Goal: Information Seeking & Learning: Learn about a topic

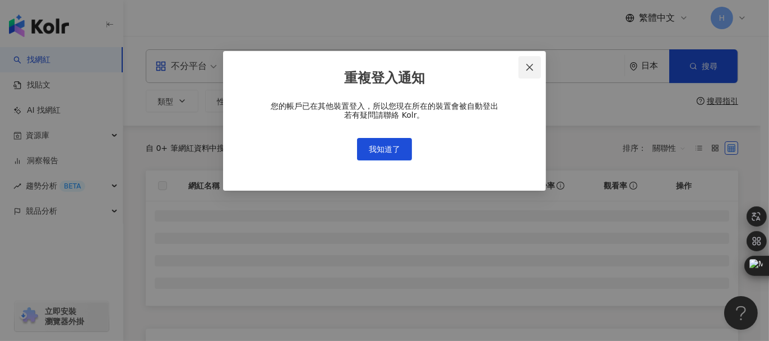
click at [527, 70] on icon "close" at bounding box center [529, 67] width 9 height 9
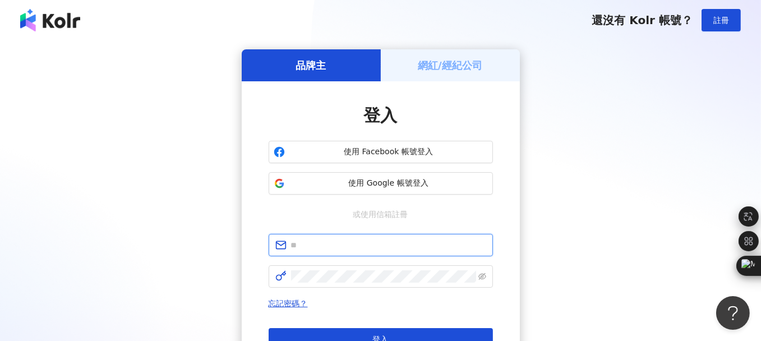
click at [365, 244] on input "text" at bounding box center [388, 245] width 195 height 12
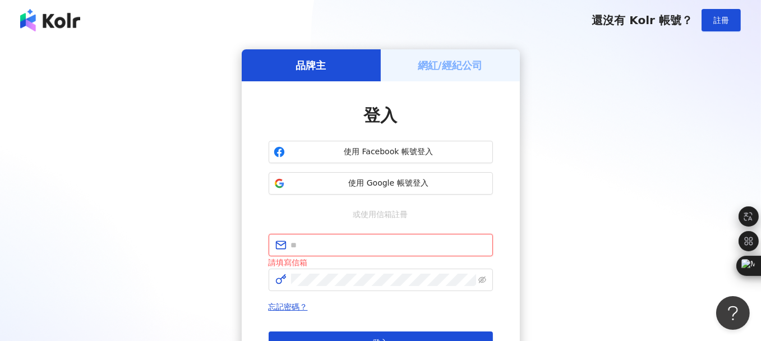
type input "**********"
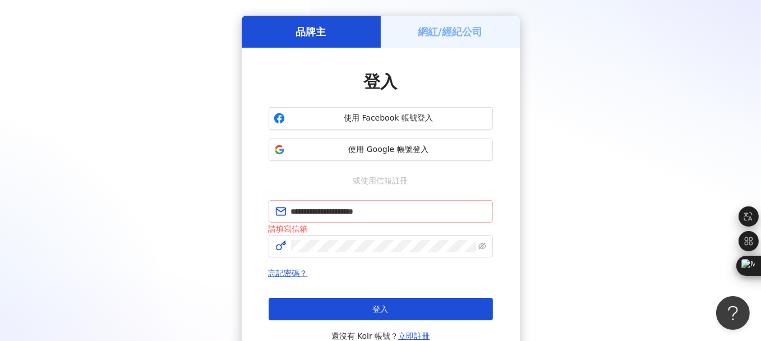
scroll to position [112, 0]
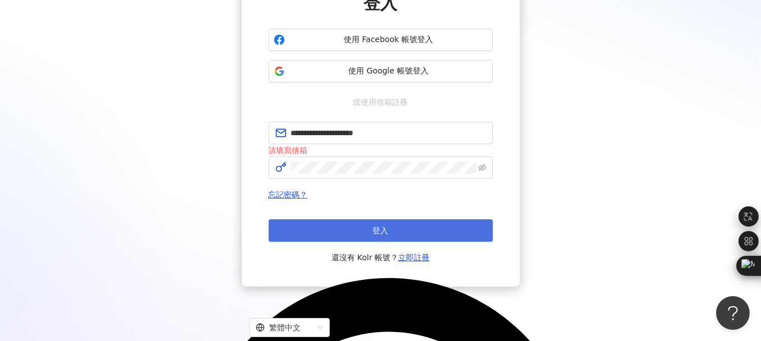
click at [364, 234] on button "登入" at bounding box center [381, 230] width 224 height 22
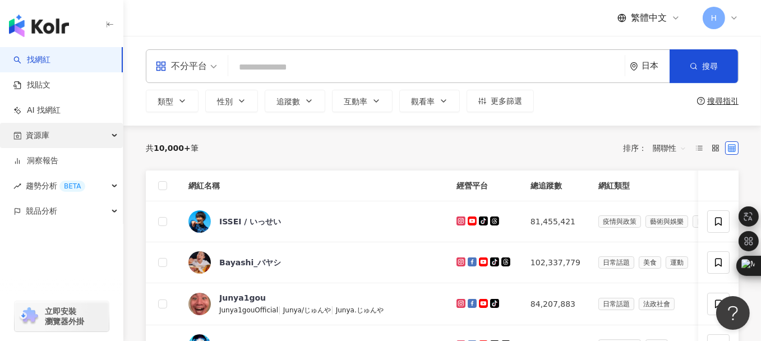
click at [104, 136] on div "資源庫" at bounding box center [61, 135] width 123 height 25
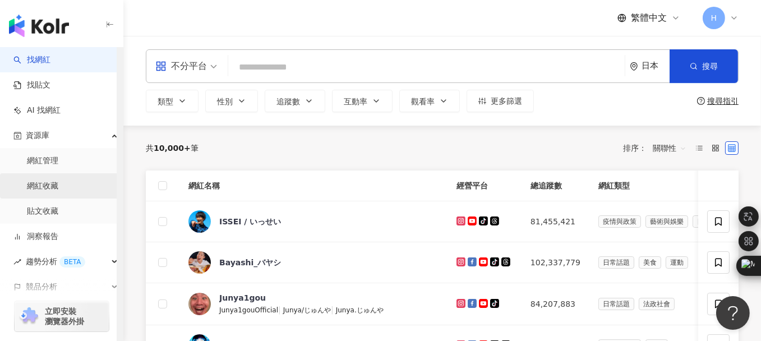
click at [52, 184] on link "網紅收藏" at bounding box center [42, 185] width 31 height 11
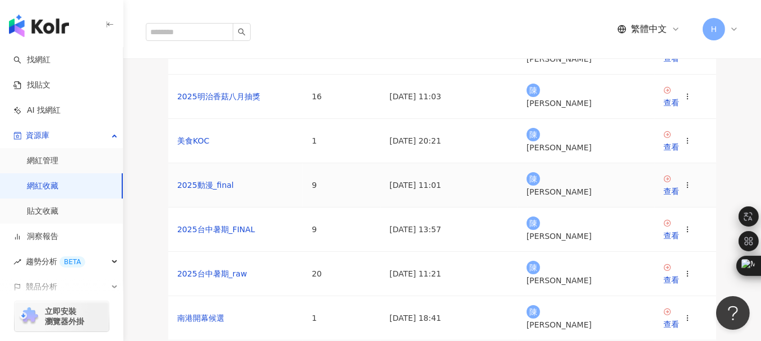
scroll to position [112, 0]
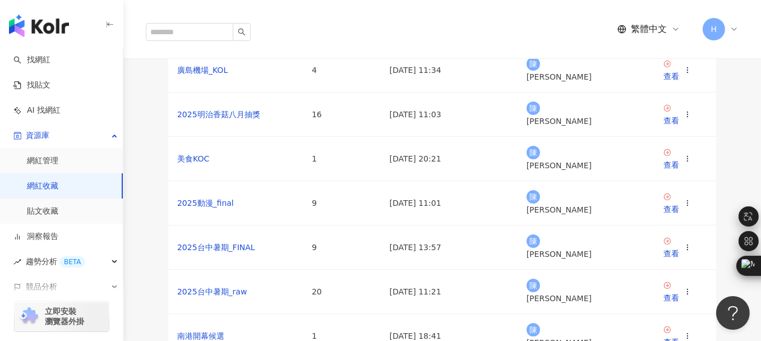
click at [233, 30] on link "LLP台中十月週年慶名單邀請" at bounding box center [227, 25] width 100 height 9
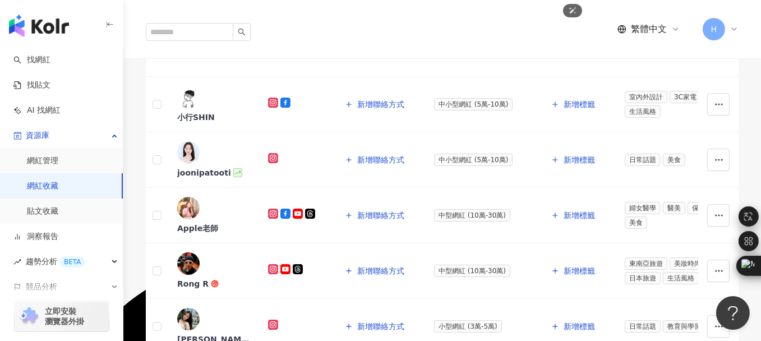
scroll to position [280, 0]
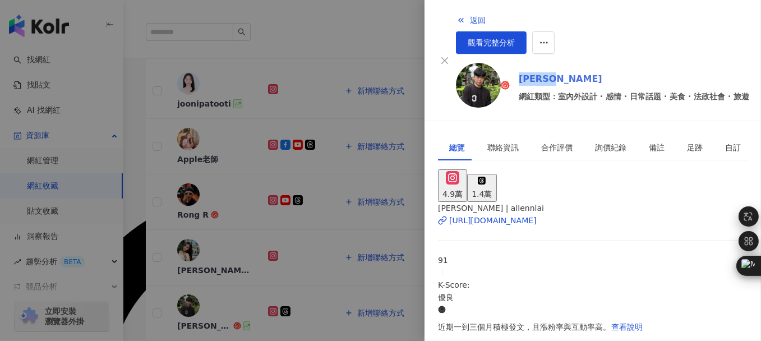
drag, startPoint x: 490, startPoint y: 59, endPoint x: 536, endPoint y: 66, distance: 46.5
click at [536, 66] on div "賴Allen 網紅類型：室內外設計 · 感情 · 日常話題 · 美食 · 法政社會 · 旅遊" at bounding box center [602, 87] width 293 height 49
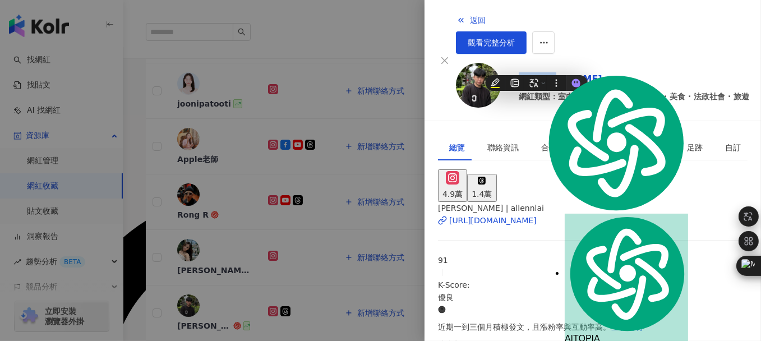
copy link "[PERSON_NAME]"
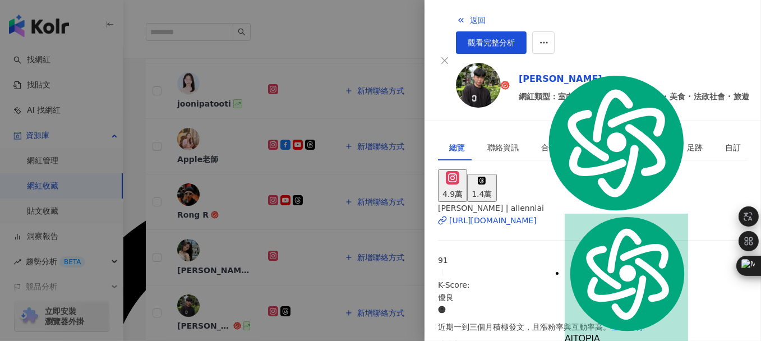
drag, startPoint x: 445, startPoint y: 262, endPoint x: 494, endPoint y: 265, distance: 49.4
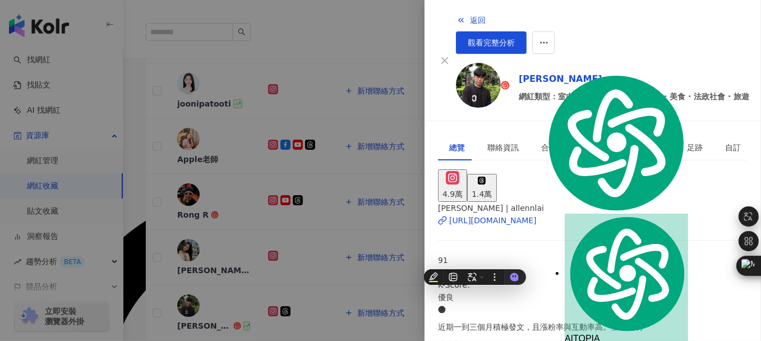
copy div "48,969"
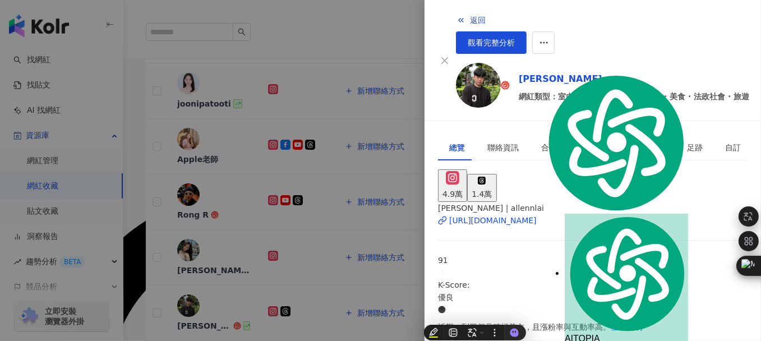
scroll to position [0, 0]
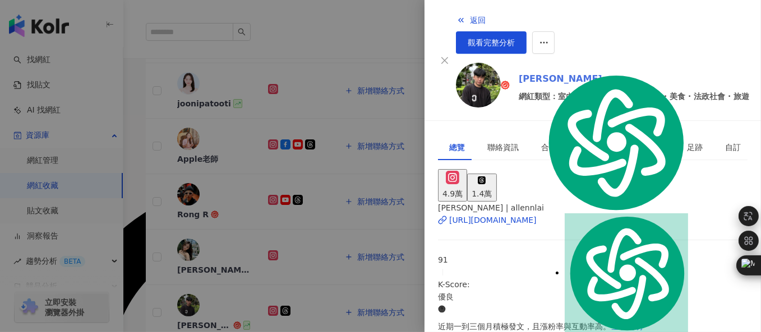
click at [696, 72] on link "賴Allen" at bounding box center [634, 78] width 230 height 13
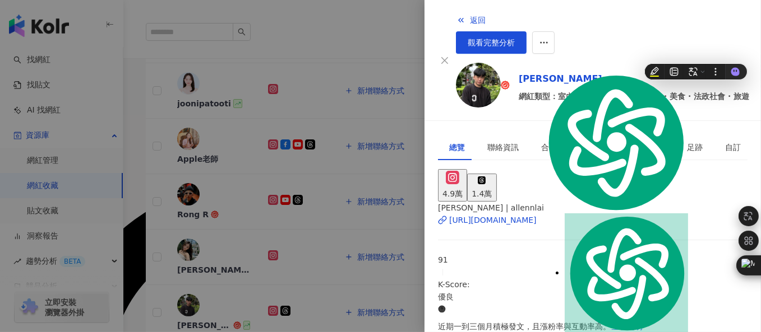
click at [602, 41] on div "返回 觀看完整分析 賴Allen 網紅類型：室內外設計 · 感情 · 日常話題 · 美食 · 法政社會 · 旅遊" at bounding box center [602, 60] width 293 height 103
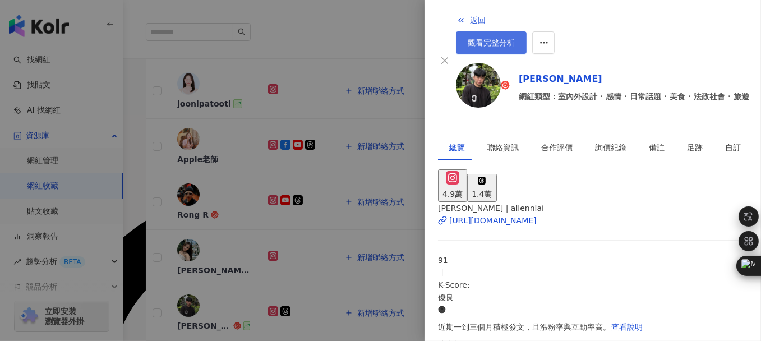
click at [515, 38] on span "觀看完整分析" at bounding box center [491, 42] width 47 height 9
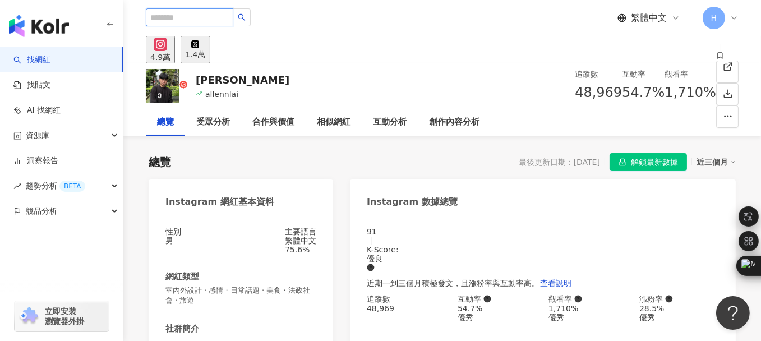
click at [172, 17] on input "search" at bounding box center [189, 17] width 87 height 18
paste input "**********"
type input "**********"
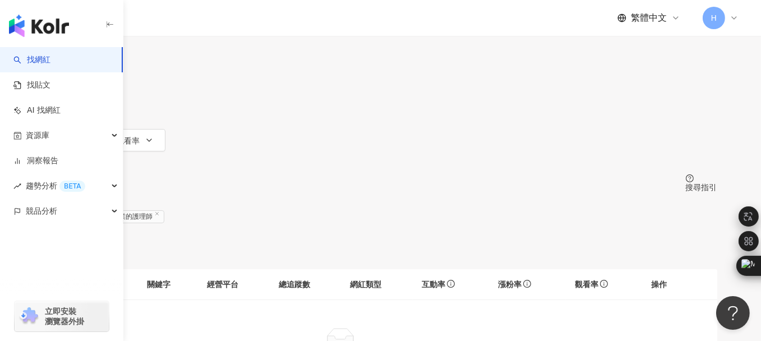
click at [648, 39] on div "日本" at bounding box center [380, 34] width 673 height 9
click at [614, 94] on div "台灣" at bounding box center [622, 87] width 16 height 12
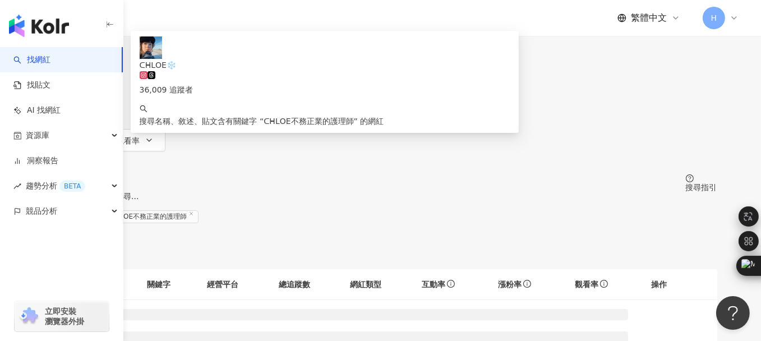
click at [84, 55] on span "搜尋" at bounding box center [76, 50] width 16 height 9
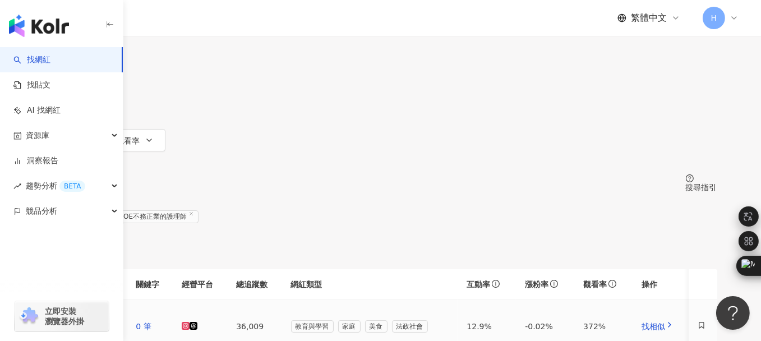
click at [118, 331] on div "ᑕᕼᒪOE❄️" at bounding box center [97, 337] width 43 height 12
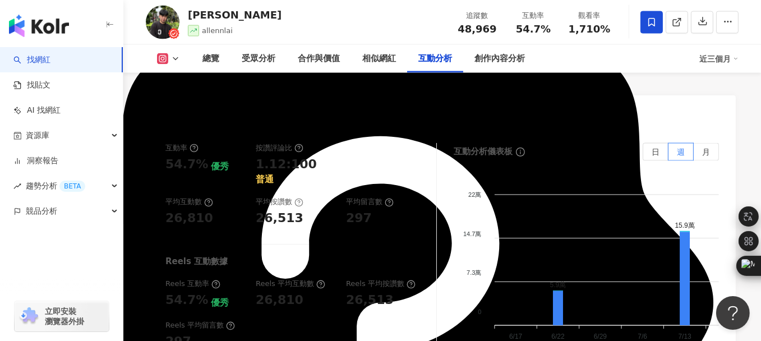
scroll to position [2466, 0]
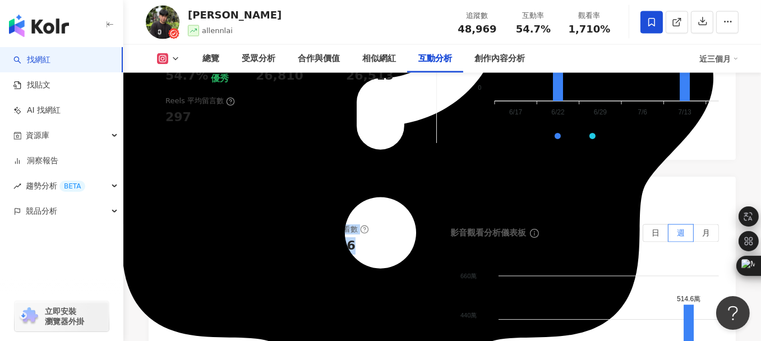
drag, startPoint x: 300, startPoint y: 177, endPoint x: 351, endPoint y: 189, distance: 52.5
click at [351, 224] on div "Reels 平均觀看數 837,436" at bounding box center [360, 239] width 123 height 30
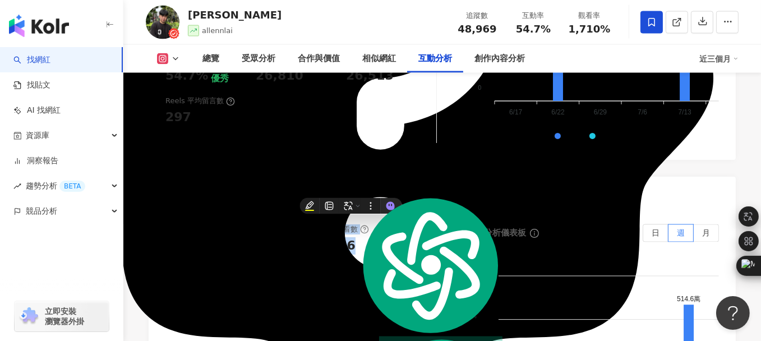
copy div "Reels 平均觀看數 837,436"
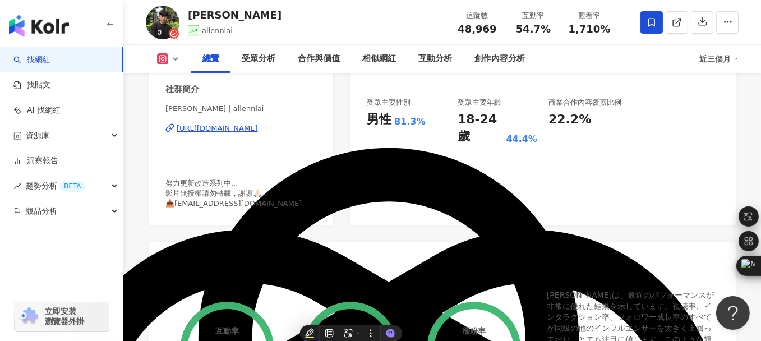
scroll to position [130, 0]
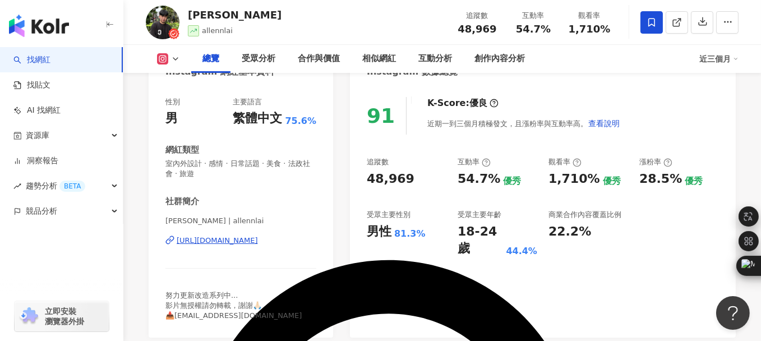
click at [194, 242] on div "[URL][DOMAIN_NAME]" at bounding box center [217, 240] width 81 height 10
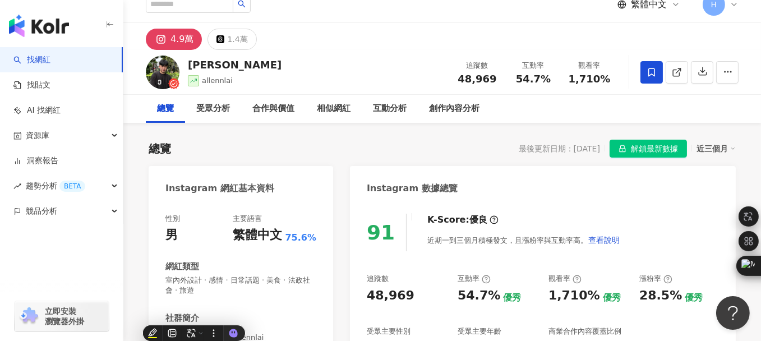
scroll to position [0, 0]
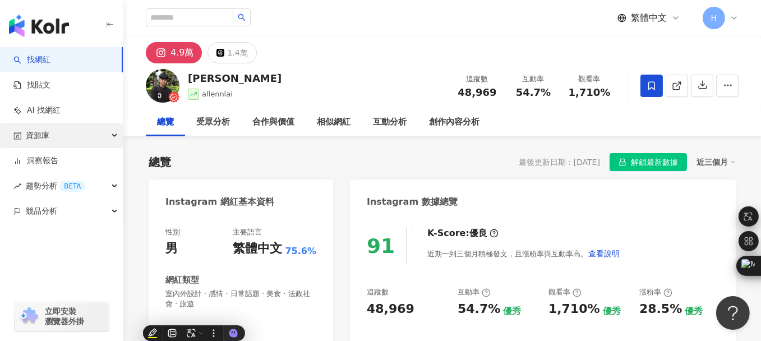
click at [46, 135] on span "資源庫" at bounding box center [38, 135] width 24 height 25
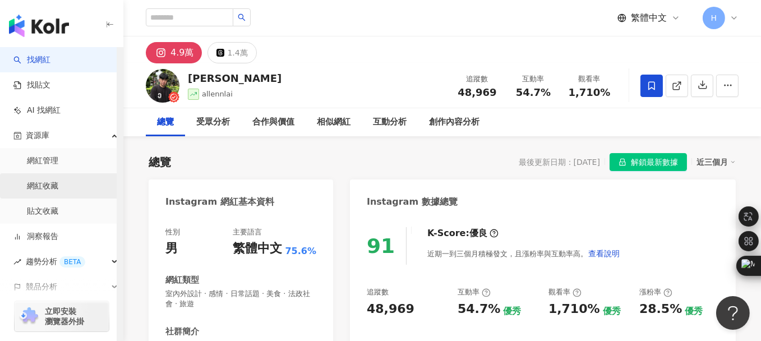
click at [43, 187] on link "網紅收藏" at bounding box center [42, 185] width 31 height 11
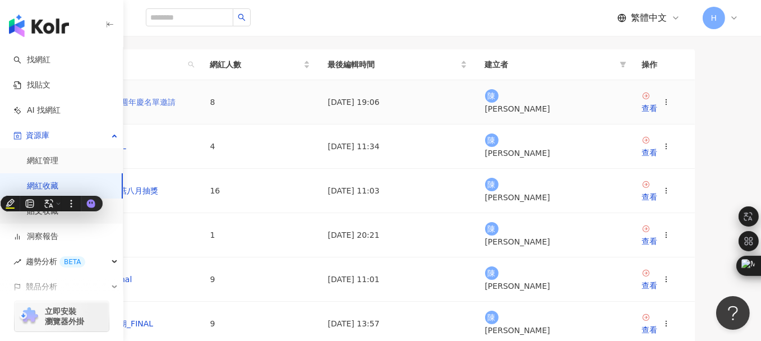
click at [175, 107] on link "LLP台中十月週年慶名單邀請" at bounding box center [126, 102] width 100 height 9
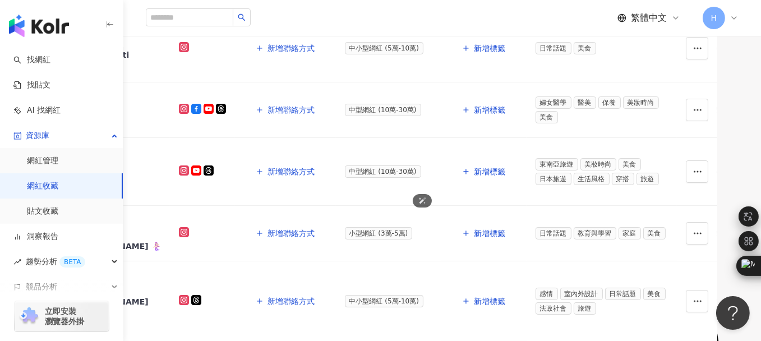
scroll to position [105, 0]
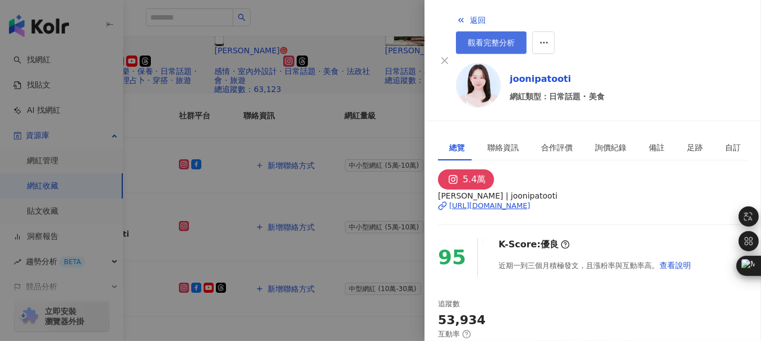
click at [515, 38] on span "觀看完整分析" at bounding box center [491, 42] width 47 height 9
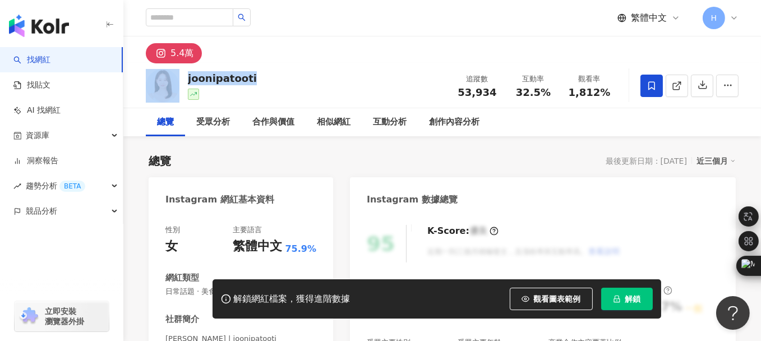
drag, startPoint x: 205, startPoint y: 80, endPoint x: 171, endPoint y: 79, distance: 34.2
click at [171, 79] on div "joonipatooti 追蹤數 53,934 互動率 32.5% 觀看率 1,812%" at bounding box center [441, 85] width 637 height 44
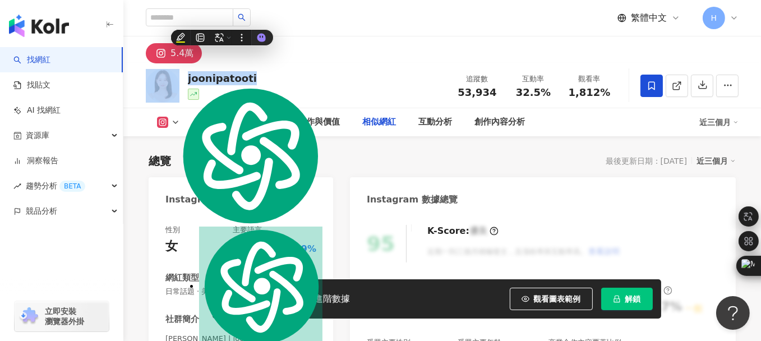
scroll to position [112, 0]
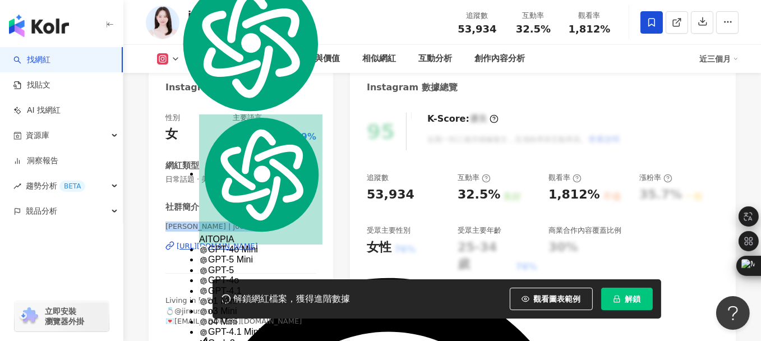
drag, startPoint x: 164, startPoint y: 225, endPoint x: 262, endPoint y: 229, distance: 98.7
click at [262, 229] on div "性別 女 主要語言 繁體中文 75.9% 網紅類型 日常話題 · 美食 社群簡介 Jooni 주니 | joonipatooti https://www.in…" at bounding box center [241, 222] width 184 height 242
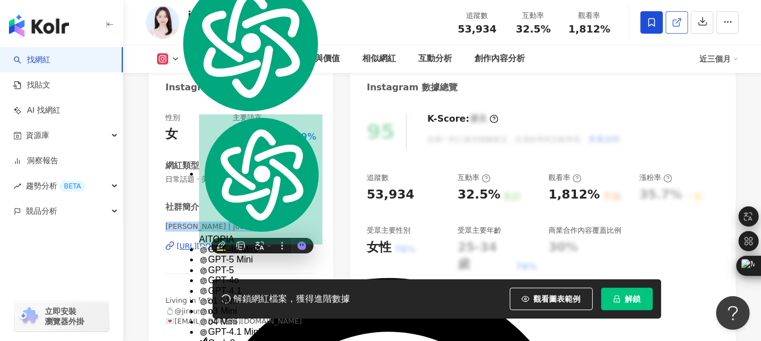
copy span "Jooni 주니 | joonipatooti"
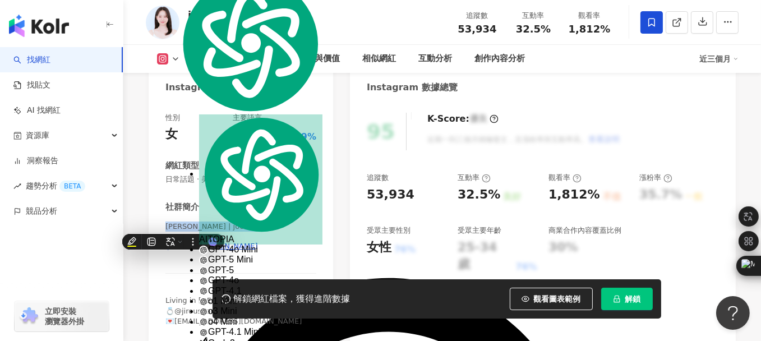
copy span "Jooni 주니 | joonipatooti"
click at [626, 291] on button "解鎖" at bounding box center [627, 299] width 52 height 22
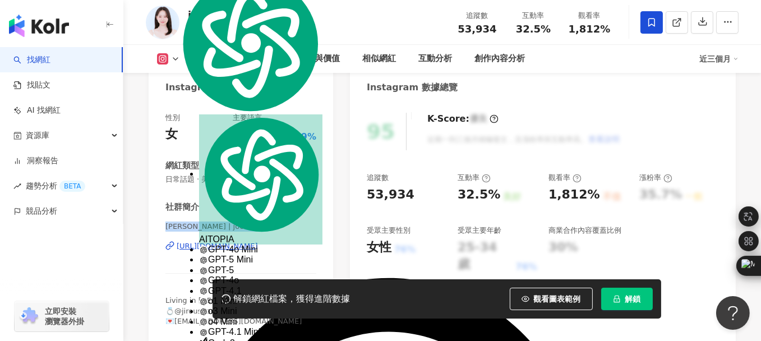
click at [632, 297] on span "解鎖" at bounding box center [633, 298] width 16 height 9
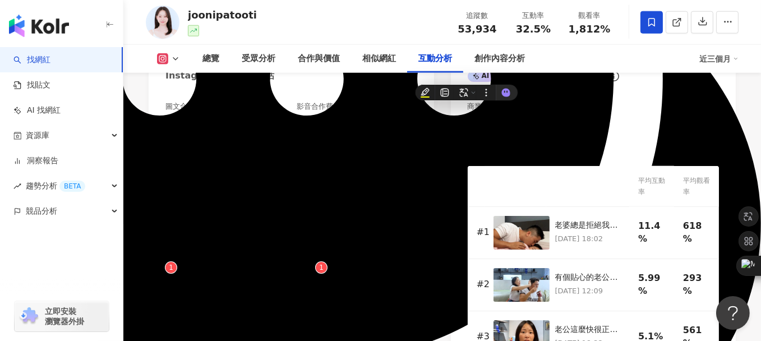
scroll to position [2466, 0]
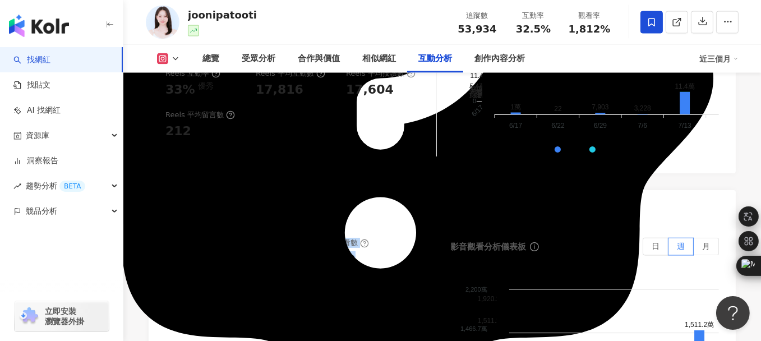
drag, startPoint x: 299, startPoint y: 182, endPoint x: 349, endPoint y: 204, distance: 54.2
click at [349, 238] on div "Reels 平均觀看數 977,459" at bounding box center [360, 253] width 123 height 30
copy div "Reels 平均觀看數 977,459"
click at [258, 129] on div "互動分析 Instagram 互動分析 互動率 32.5% 優秀 按讚評論比 1.21:100 普通 平均互動數 17,518 平均按讚數 17,309 平均…" at bounding box center [442, 340] width 587 height 982
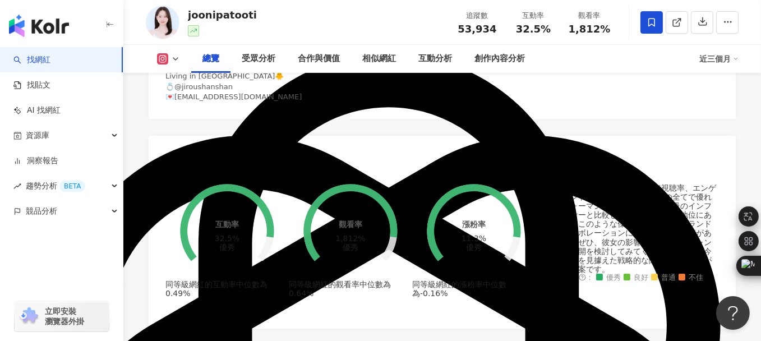
scroll to position [224, 0]
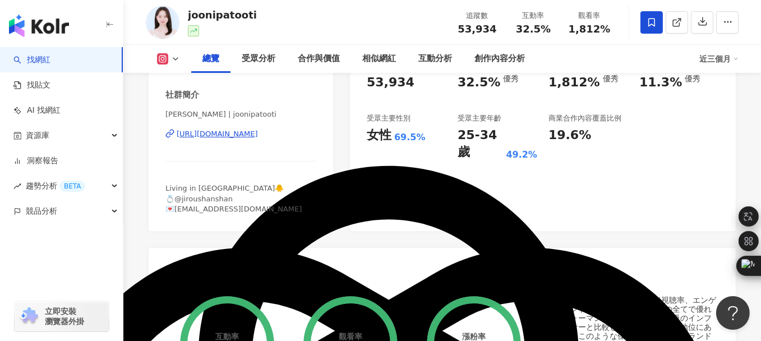
click at [223, 136] on div "https://www.instagram.com/joonipatooti/" at bounding box center [217, 134] width 81 height 10
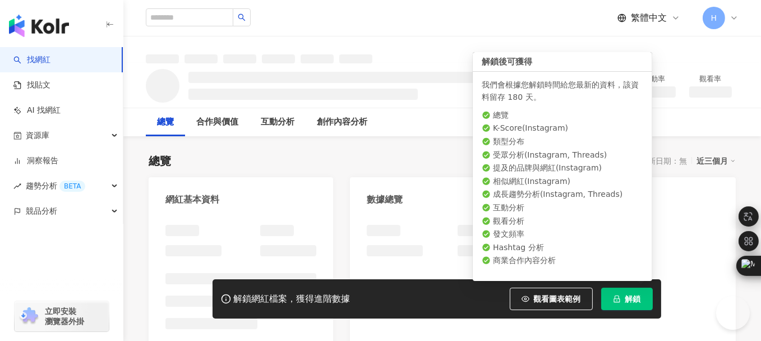
click at [624, 294] on button "解鎖" at bounding box center [627, 299] width 52 height 22
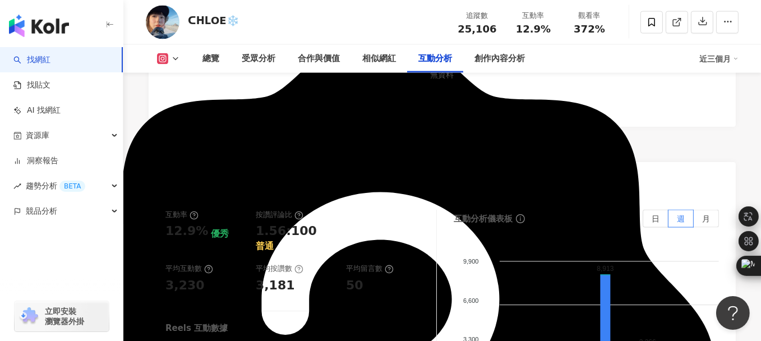
scroll to position [2466, 0]
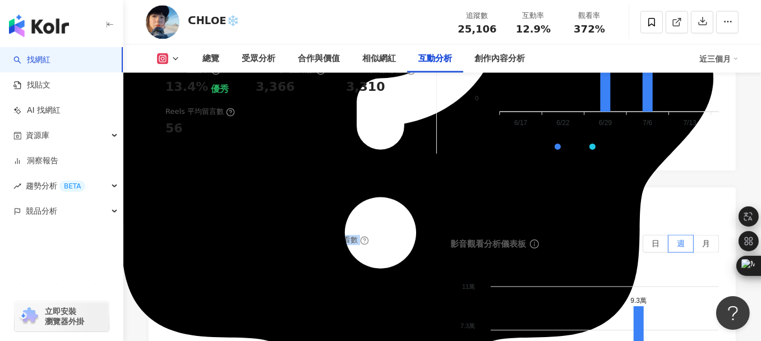
drag, startPoint x: 301, startPoint y: 192, endPoint x: 358, endPoint y: 209, distance: 59.1
click at [358, 235] on div "Reels 平均觀看數 93,452" at bounding box center [360, 250] width 123 height 30
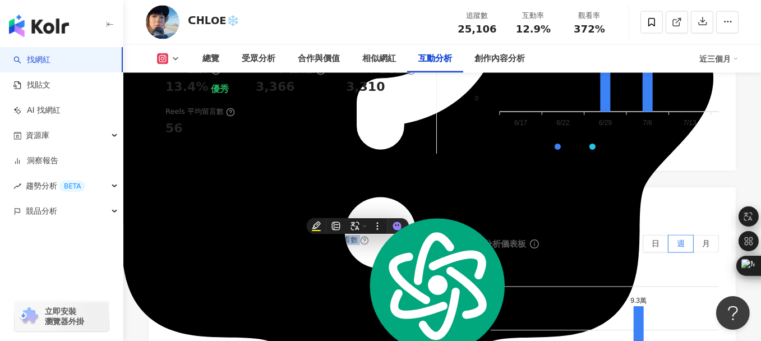
copy div "Reels 平均觀看數 93,452"
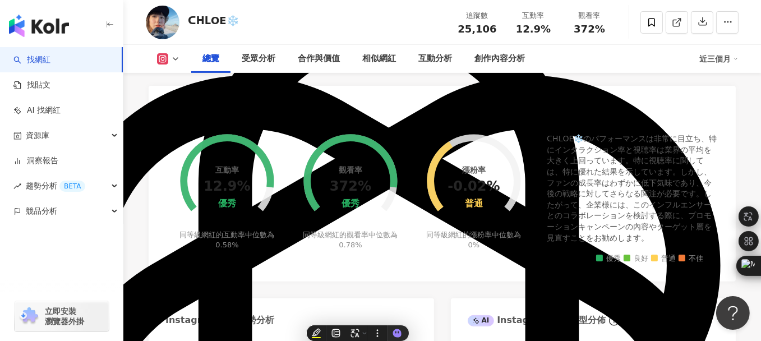
scroll to position [224, 0]
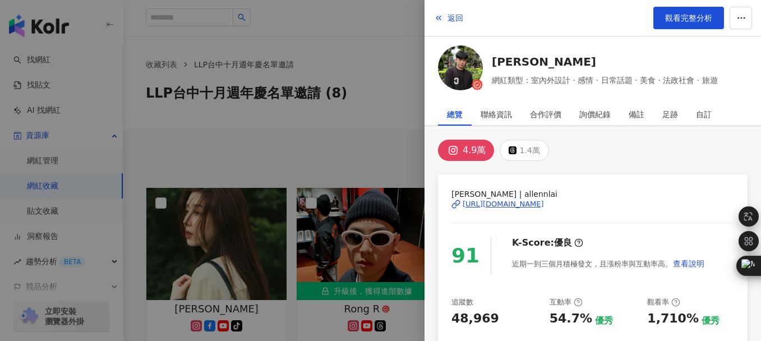
click at [438, 22] on span "button" at bounding box center [438, 17] width 9 height 9
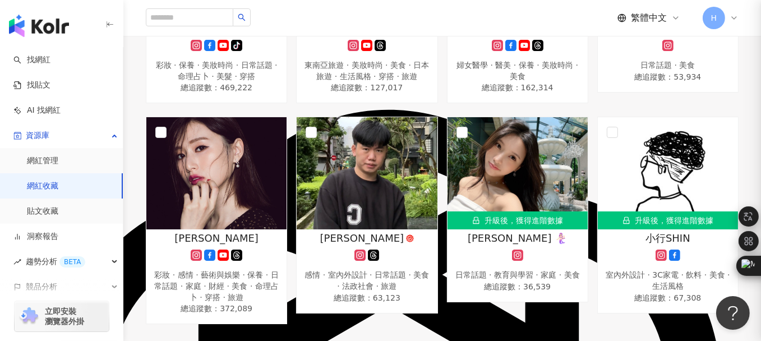
click at [183, 19] on div at bounding box center [380, 170] width 761 height 341
click at [184, 19] on input "search" at bounding box center [189, 17] width 87 height 18
paste input "****"
type input "****"
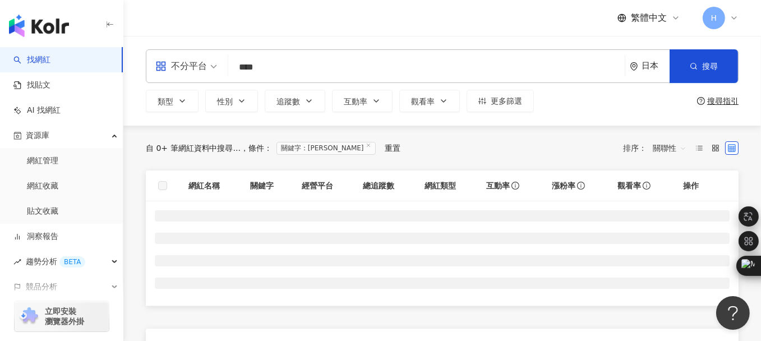
click at [656, 71] on div "日本" at bounding box center [655, 66] width 28 height 10
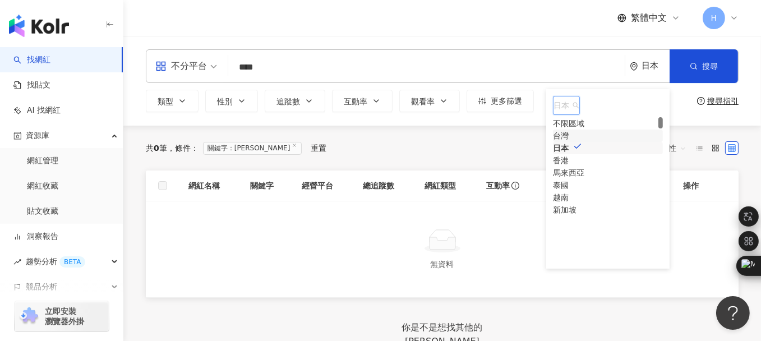
click at [568, 142] on div "台灣" at bounding box center [561, 135] width 16 height 12
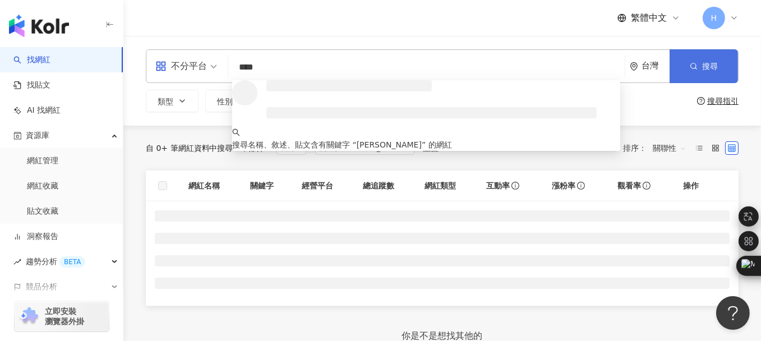
click at [696, 58] on button "搜尋" at bounding box center [703, 66] width 68 height 34
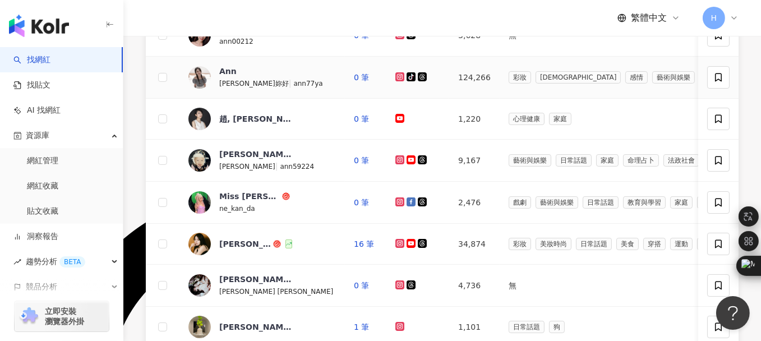
scroll to position [336, 0]
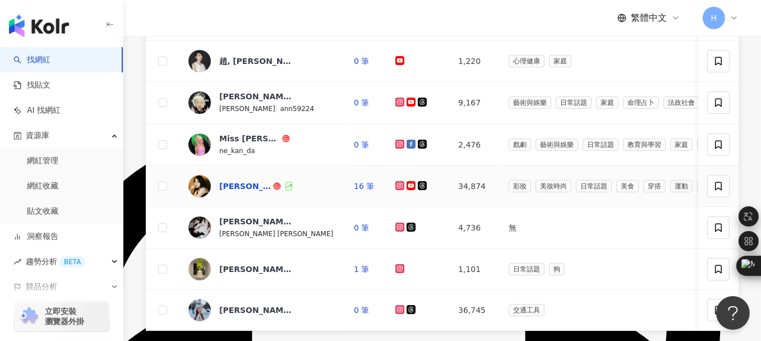
click at [242, 192] on div "仲安 landershuk" at bounding box center [245, 185] width 52 height 11
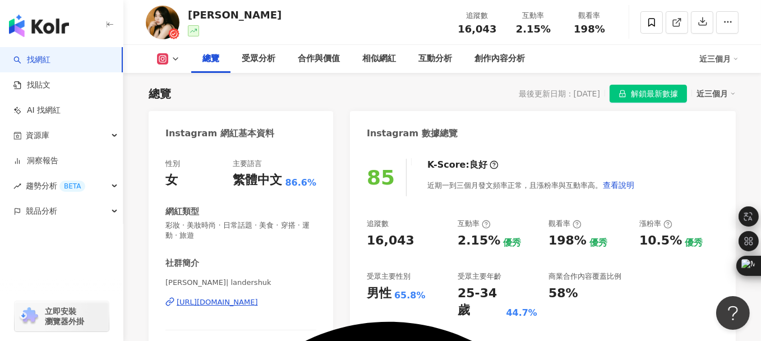
scroll to position [112, 0]
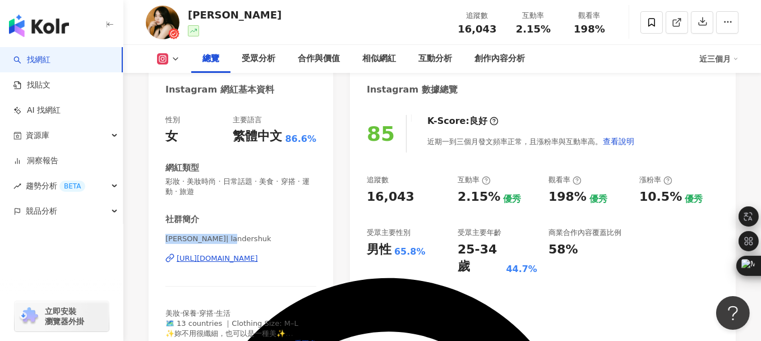
drag, startPoint x: 166, startPoint y: 238, endPoint x: 243, endPoint y: 239, distance: 76.2
click at [243, 239] on span "[PERSON_NAME]| landershuk" at bounding box center [240, 239] width 151 height 10
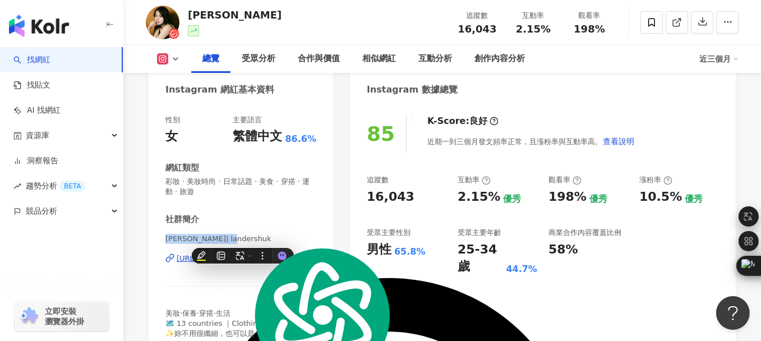
copy span "[PERSON_NAME]| landershuk"
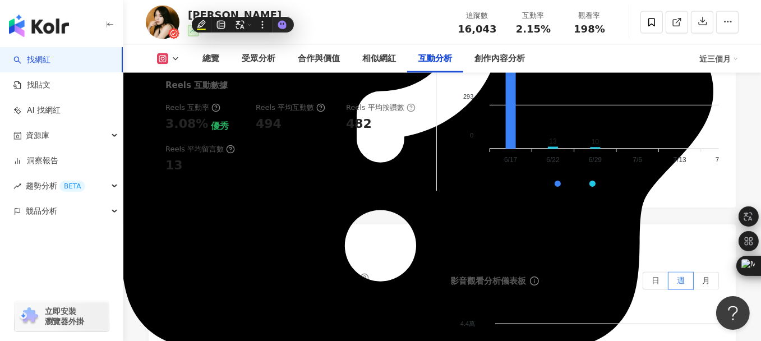
scroll to position [2466, 0]
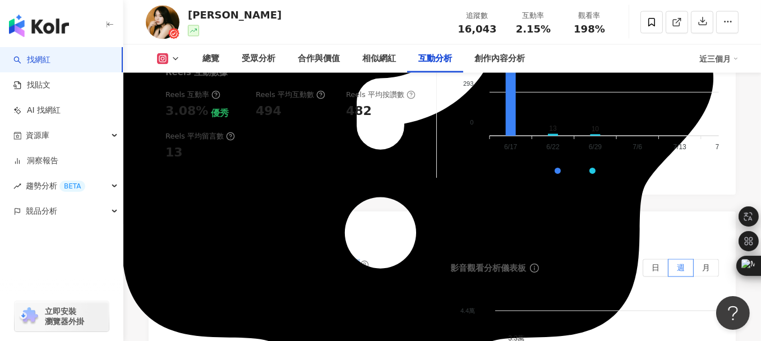
drag, startPoint x: 300, startPoint y: 197, endPoint x: 363, endPoint y: 224, distance: 67.8
copy div "Reels 平均觀看數 31,775"
click at [40, 61] on link "找網紅" at bounding box center [31, 59] width 37 height 11
click at [45, 59] on link "找網紅" at bounding box center [31, 59] width 37 height 11
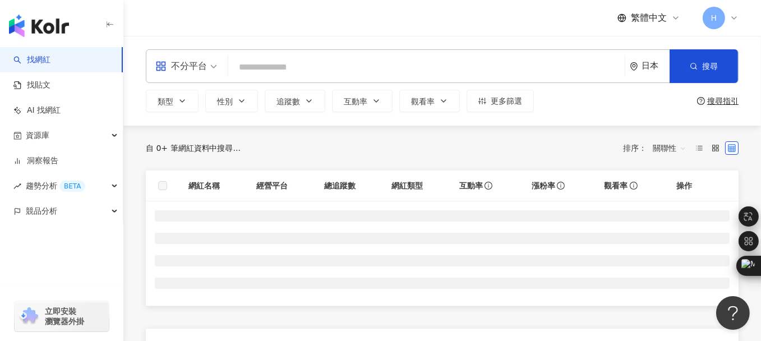
click at [276, 63] on input "search" at bounding box center [426, 67] width 387 height 21
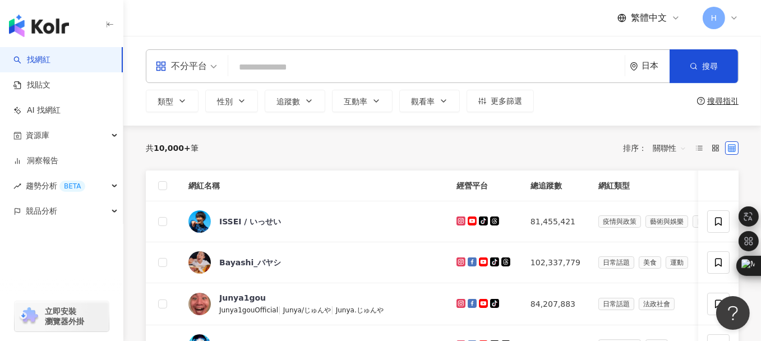
click at [385, 67] on input "search" at bounding box center [426, 67] width 387 height 21
click at [647, 69] on div "日本" at bounding box center [655, 66] width 28 height 10
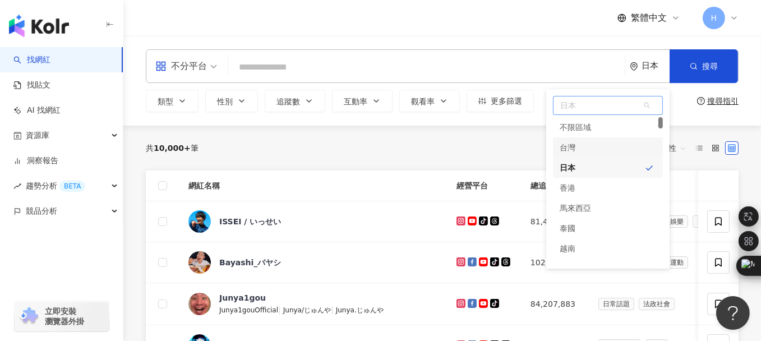
click at [593, 148] on div "台灣" at bounding box center [608, 147] width 110 height 20
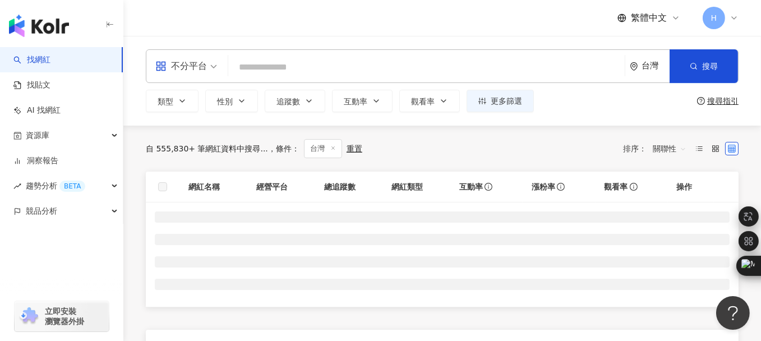
click at [302, 65] on input "search" at bounding box center [426, 67] width 387 height 21
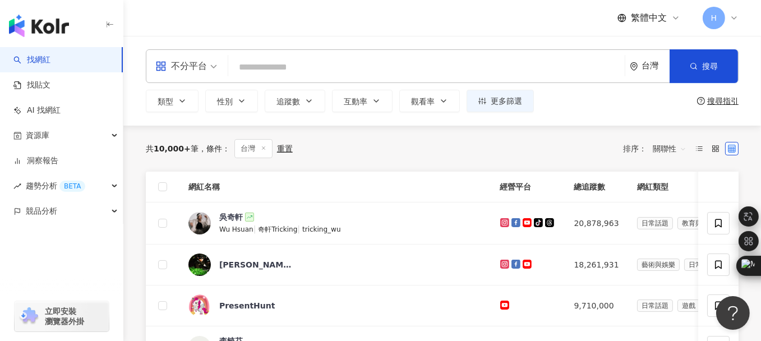
drag, startPoint x: 302, startPoint y: 65, endPoint x: 260, endPoint y: 59, distance: 43.0
click at [260, 59] on input "search" at bounding box center [426, 67] width 387 height 21
click at [264, 68] on input "search" at bounding box center [426, 67] width 387 height 21
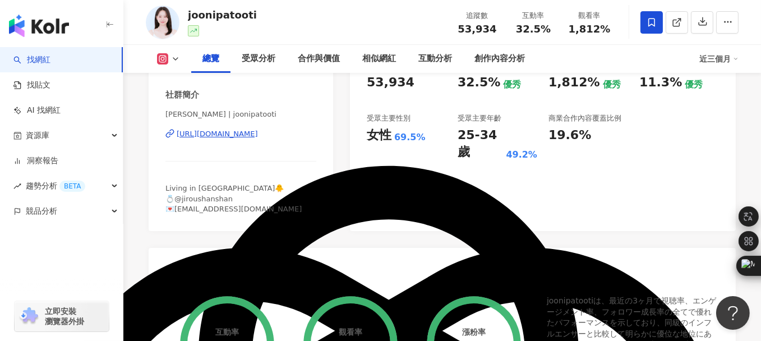
scroll to position [224, 0]
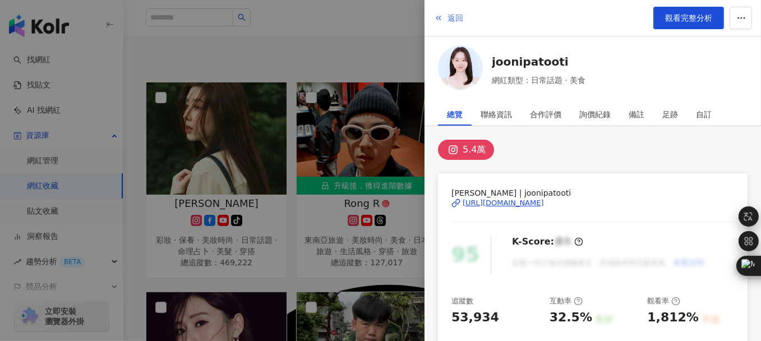
scroll to position [105, 0]
click at [433, 23] on button "返回" at bounding box center [448, 18] width 30 height 22
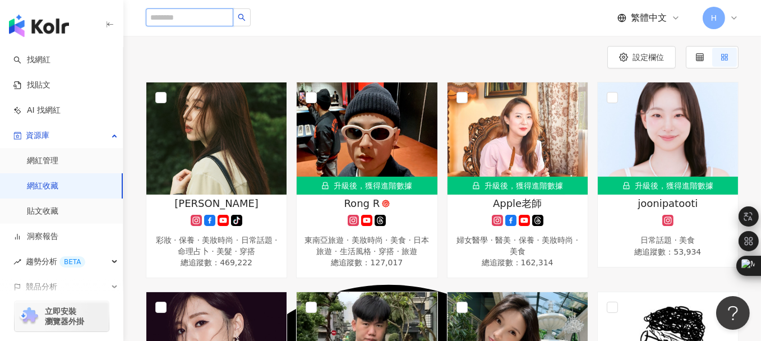
click at [172, 15] on input "search" at bounding box center [189, 17] width 87 height 18
click at [175, 19] on input "search" at bounding box center [189, 17] width 87 height 18
paste input "**********"
type input "**********"
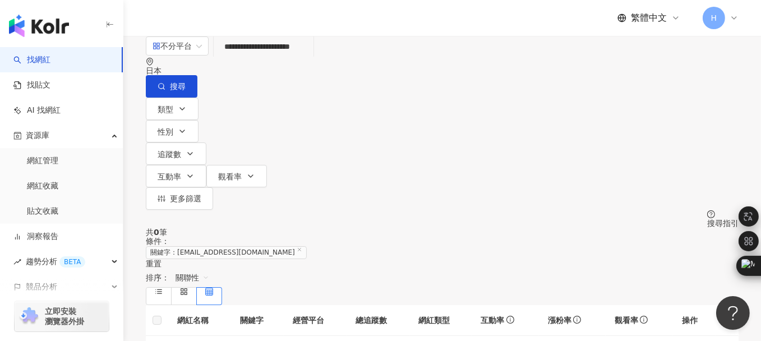
click at [649, 67] on div "日本" at bounding box center [442, 70] width 593 height 9
click at [636, 129] on div "台灣" at bounding box center [644, 123] width 16 height 12
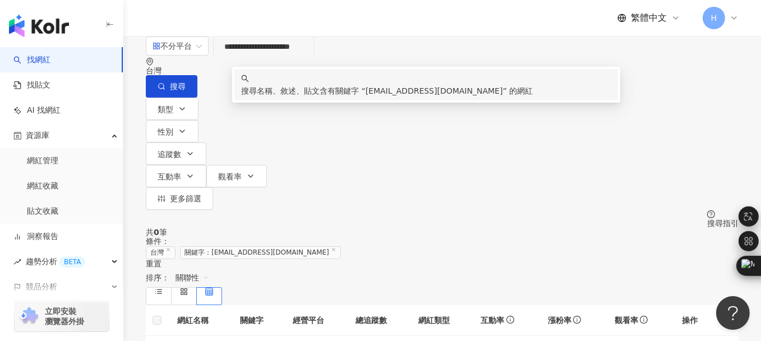
click at [309, 57] on input "**********" at bounding box center [263, 46] width 91 height 21
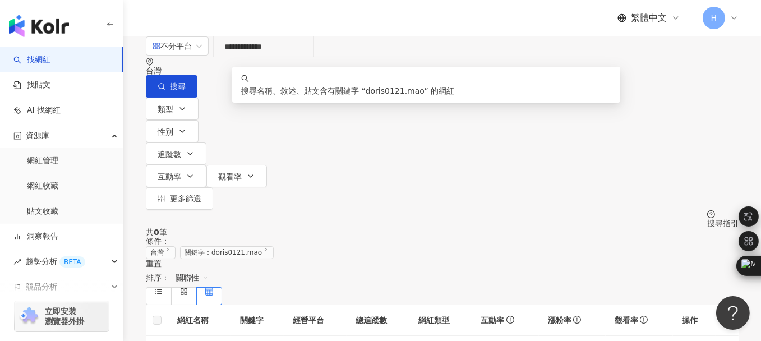
click at [309, 57] on input "**********" at bounding box center [263, 46] width 91 height 21
type input "*********"
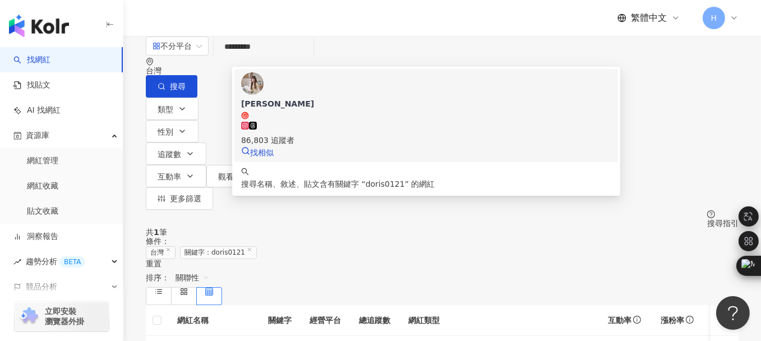
click at [312, 134] on div "86,803 追蹤者" at bounding box center [426, 140] width 370 height 12
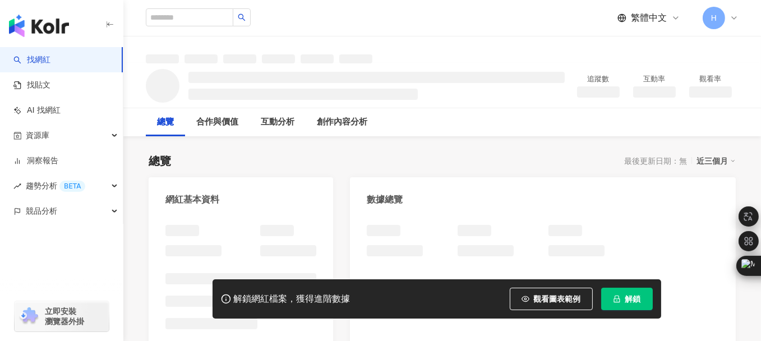
click at [633, 295] on span "解鎖" at bounding box center [633, 298] width 16 height 9
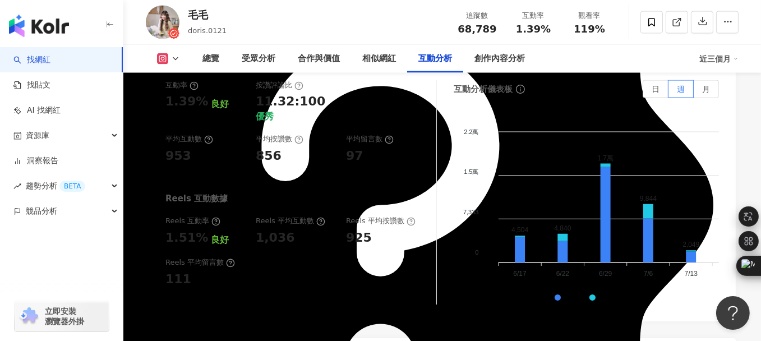
scroll to position [2466, 0]
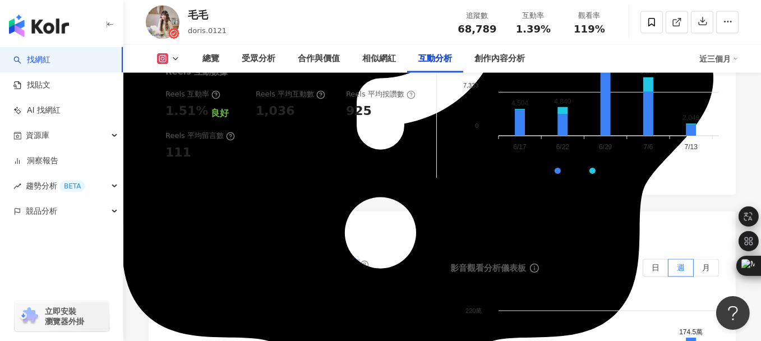
drag, startPoint x: 300, startPoint y: 193, endPoint x: 358, endPoint y: 214, distance: 61.9
click at [358, 259] on div "Reels 平均觀看數 82,151" at bounding box center [360, 274] width 123 height 30
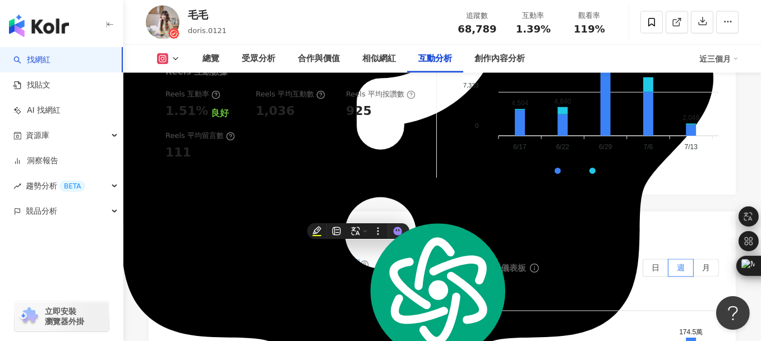
copy div "Reels 平均觀看數 82,151"
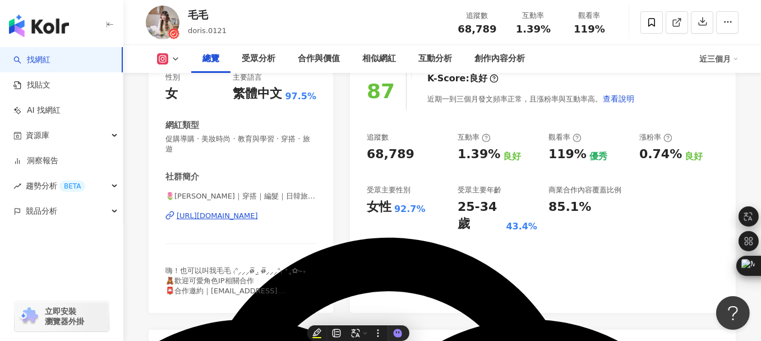
scroll to position [168, 0]
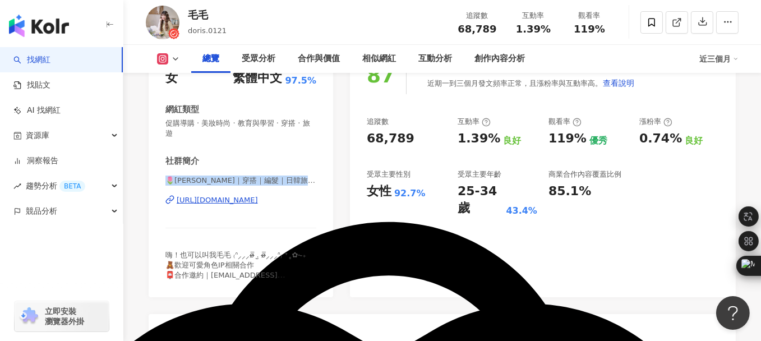
drag, startPoint x: 164, startPoint y: 182, endPoint x: 320, endPoint y: 184, distance: 155.9
click at [320, 184] on div "性別 女 主要語言 繁體中文 97.5% 網紅類型 促購導購 · 美妝時尚 · 教育與學習 · 穿搭 · 旅遊 社群簡介 🌷[PERSON_NAME]｜穿搭｜…" at bounding box center [241, 171] width 184 height 252
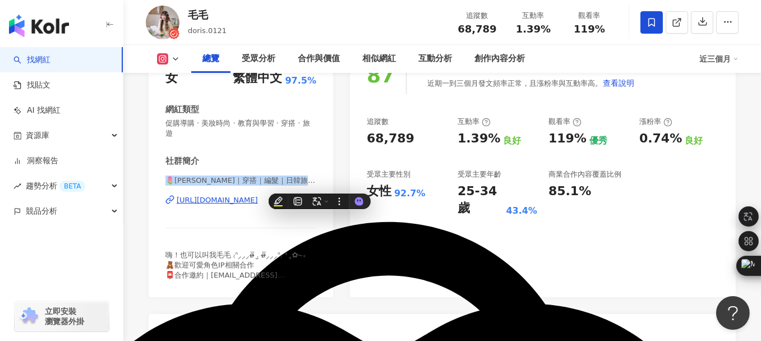
copy span "🌷[PERSON_NAME]｜穿搭｜編髮｜日韓旅遊｜開箱 | [PERSON_NAME].0"
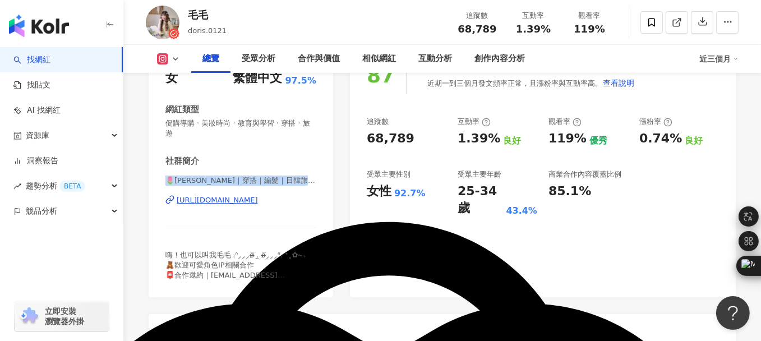
click at [214, 200] on div "[URL][DOMAIN_NAME]" at bounding box center [217, 200] width 81 height 10
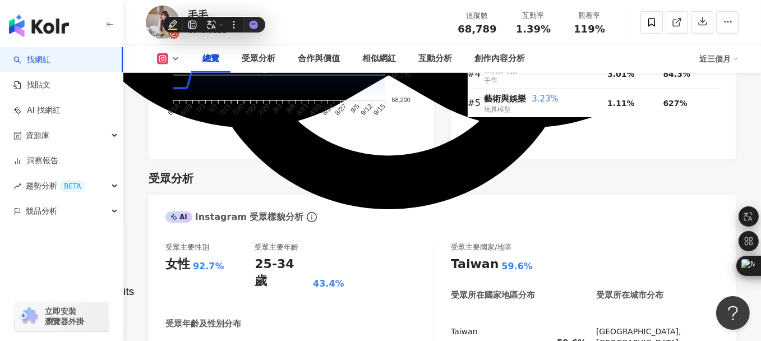
scroll to position [729, 0]
